Goal: Transaction & Acquisition: Purchase product/service

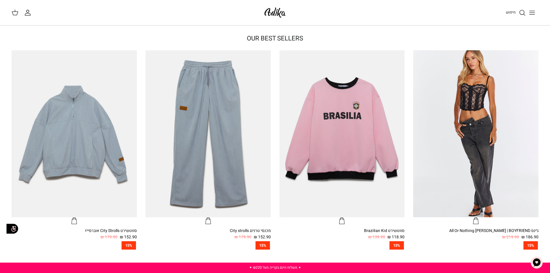
scroll to position [202, 0]
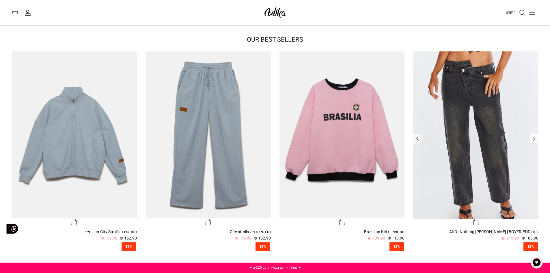
click at [458, 141] on img "ג׳ינס All Or Nothing קריס-קרוס | BOYFRIEND" at bounding box center [475, 134] width 125 height 167
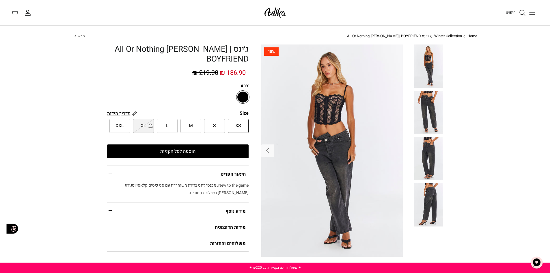
click at [436, 205] on img at bounding box center [428, 204] width 29 height 43
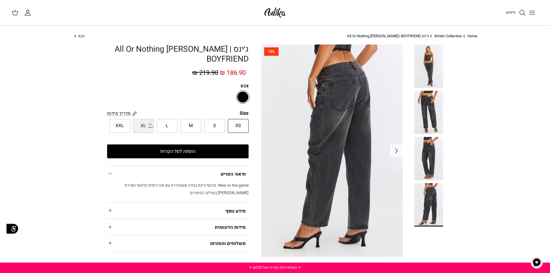
click at [426, 162] on img at bounding box center [428, 158] width 29 height 43
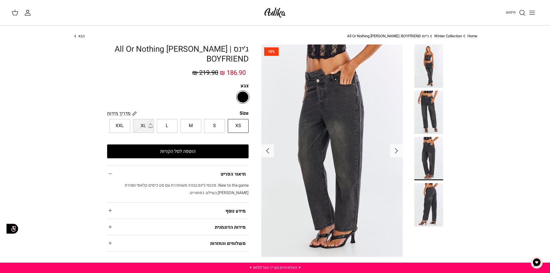
click at [426, 97] on img at bounding box center [428, 112] width 29 height 43
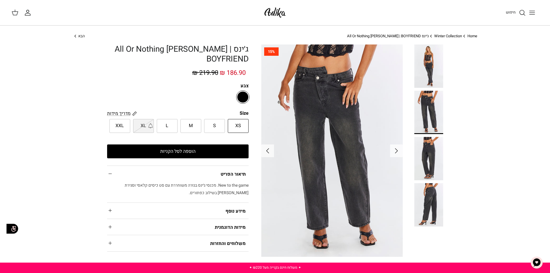
click at [428, 74] on img at bounding box center [428, 65] width 29 height 43
